Goal: Transaction & Acquisition: Purchase product/service

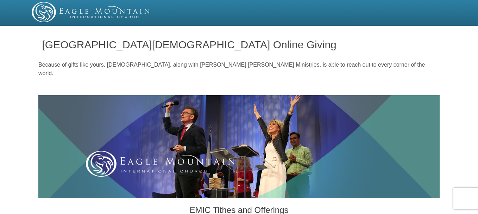
drag, startPoint x: 0, startPoint y: 0, endPoint x: 360, endPoint y: 45, distance: 362.4
click at [360, 45] on h1 "[GEOGRAPHIC_DATA][DEMOGRAPHIC_DATA] Online Giving" at bounding box center [239, 45] width 394 height 12
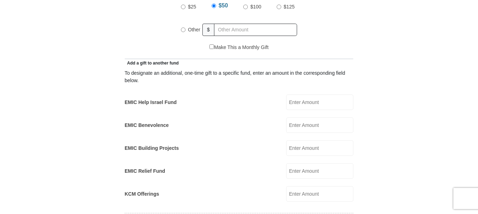
scroll to position [366, 0]
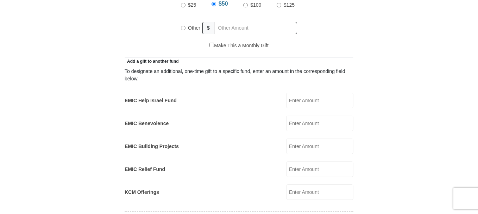
click at [183, 26] on input "Other" at bounding box center [183, 28] width 5 height 5
radio input "true"
type input "62"
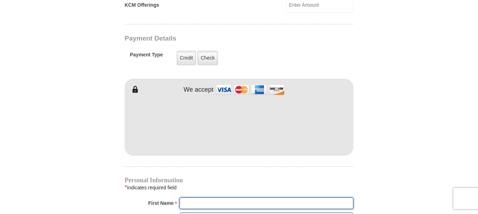
click at [187, 197] on input "First Name *" at bounding box center [267, 203] width 174 height 12
type input "[PERSON_NAME]"
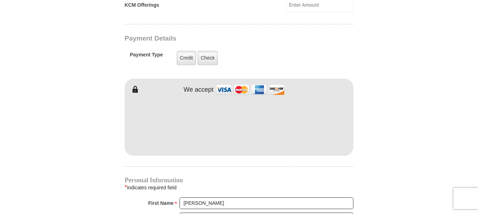
type input "[EMAIL_ADDRESS][DOMAIN_NAME]"
type input "3563 CROMART CT N"
type input "[GEOGRAPHIC_DATA]"
select select "[GEOGRAPHIC_DATA]"
type input "76133"
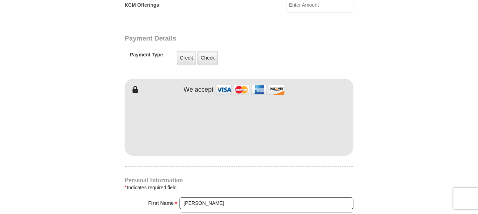
type input "8174498429"
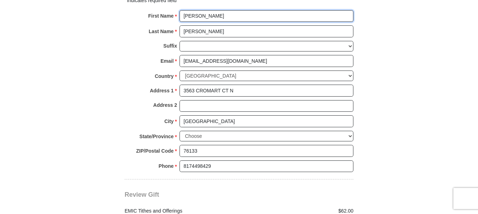
scroll to position [927, 0]
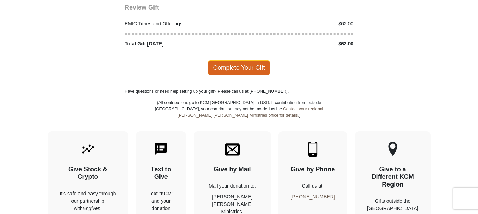
click at [229, 60] on span "Complete Your Gift" at bounding box center [239, 67] width 62 height 15
